Goal: Transaction & Acquisition: Purchase product/service

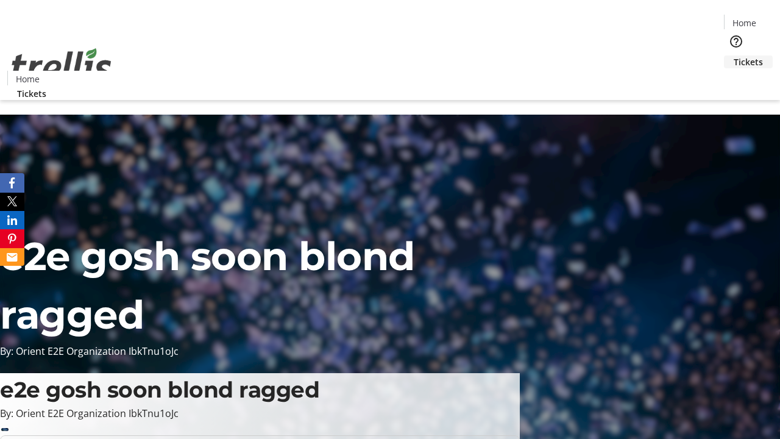
click at [734, 55] on span "Tickets" at bounding box center [748, 61] width 29 height 13
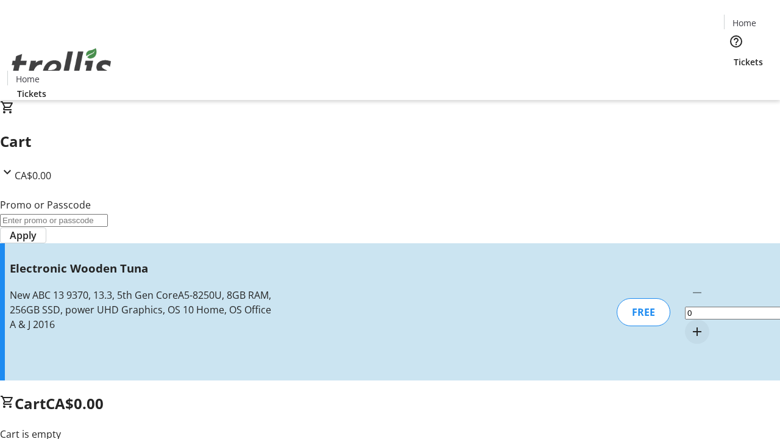
click at [690, 324] on mat-icon "Increment by one" at bounding box center [697, 331] width 15 height 15
type input "1"
